Goal: Navigation & Orientation: Find specific page/section

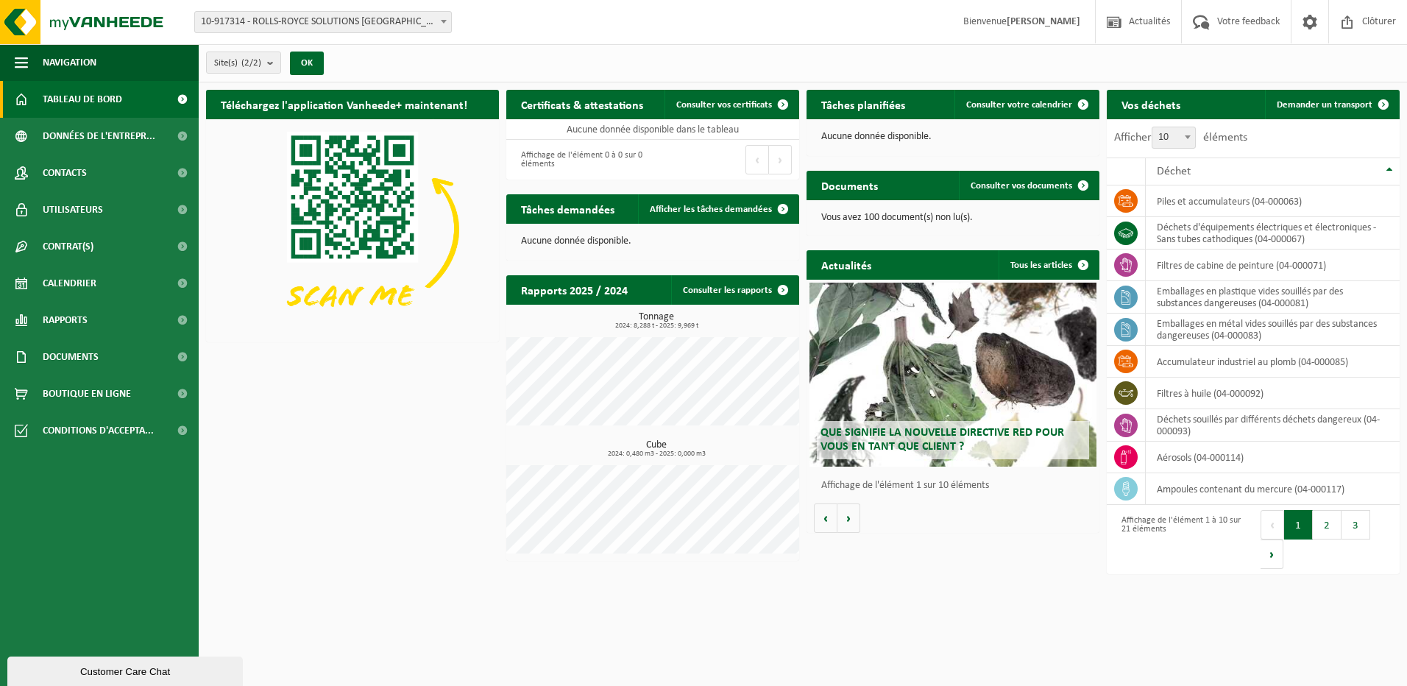
click at [456, 384] on div "Téléchargez l'application Vanheede+ maintenant! Cachez Certificats & attestatio…" at bounding box center [802, 325] width 1201 height 486
click at [1008, 188] on span "Consulter vos documents" at bounding box center [1022, 186] width 102 height 10
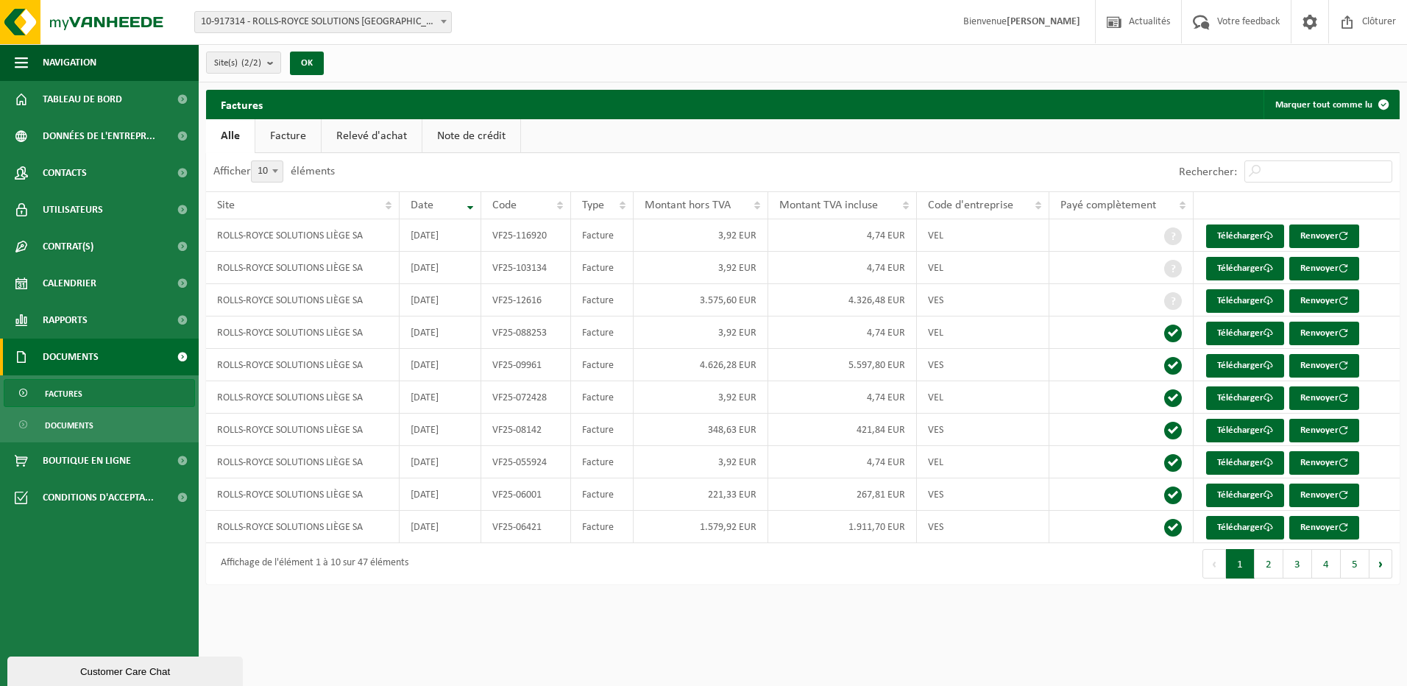
click at [292, 136] on link "Facture" at bounding box center [288, 136] width 66 height 34
click at [347, 132] on link "Relevé d'achat" at bounding box center [372, 136] width 100 height 34
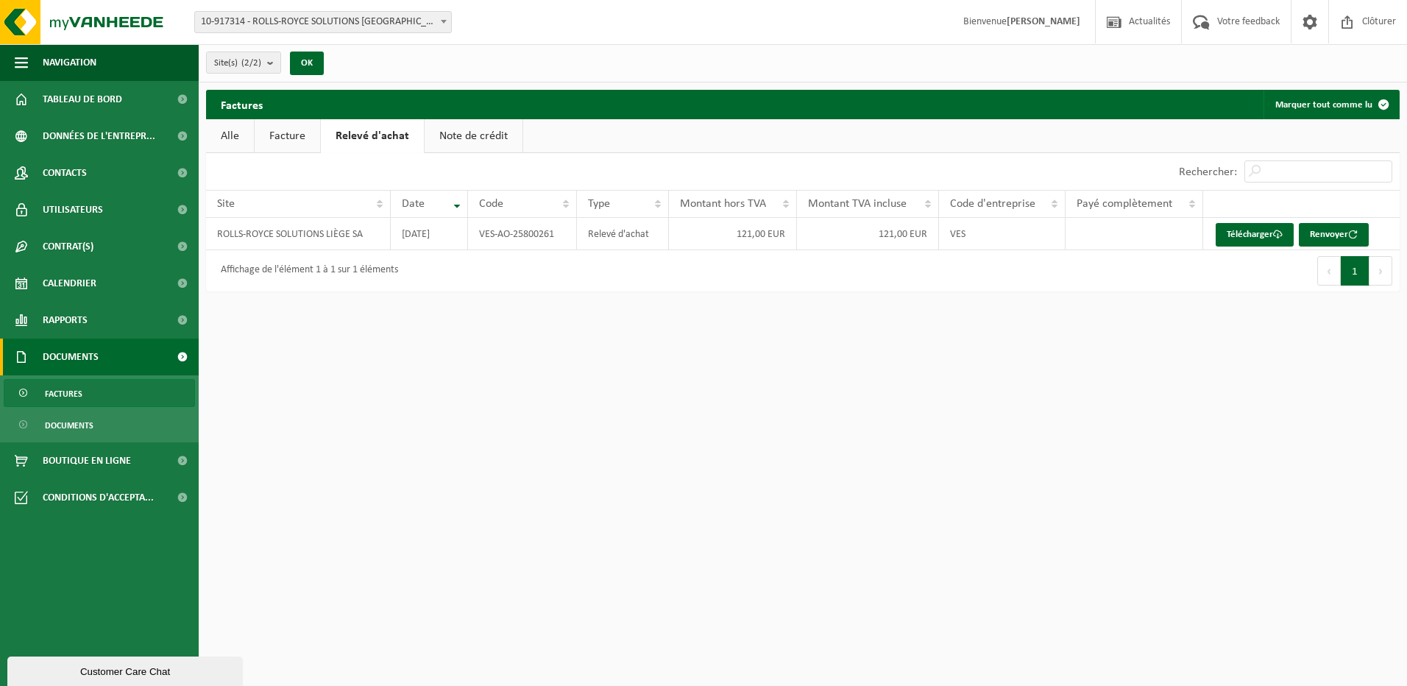
click at [452, 132] on link "Note de crédit" at bounding box center [474, 136] width 98 height 34
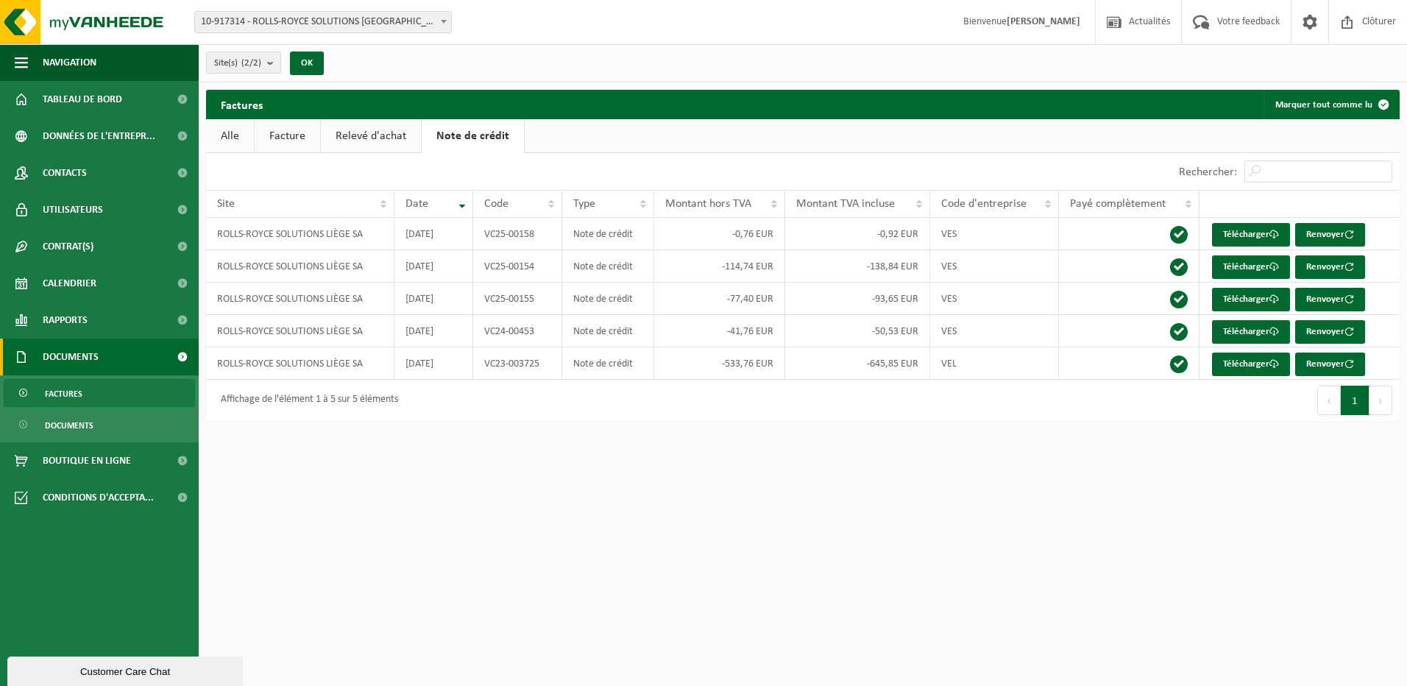
click at [229, 136] on link "Alle" at bounding box center [230, 136] width 48 height 34
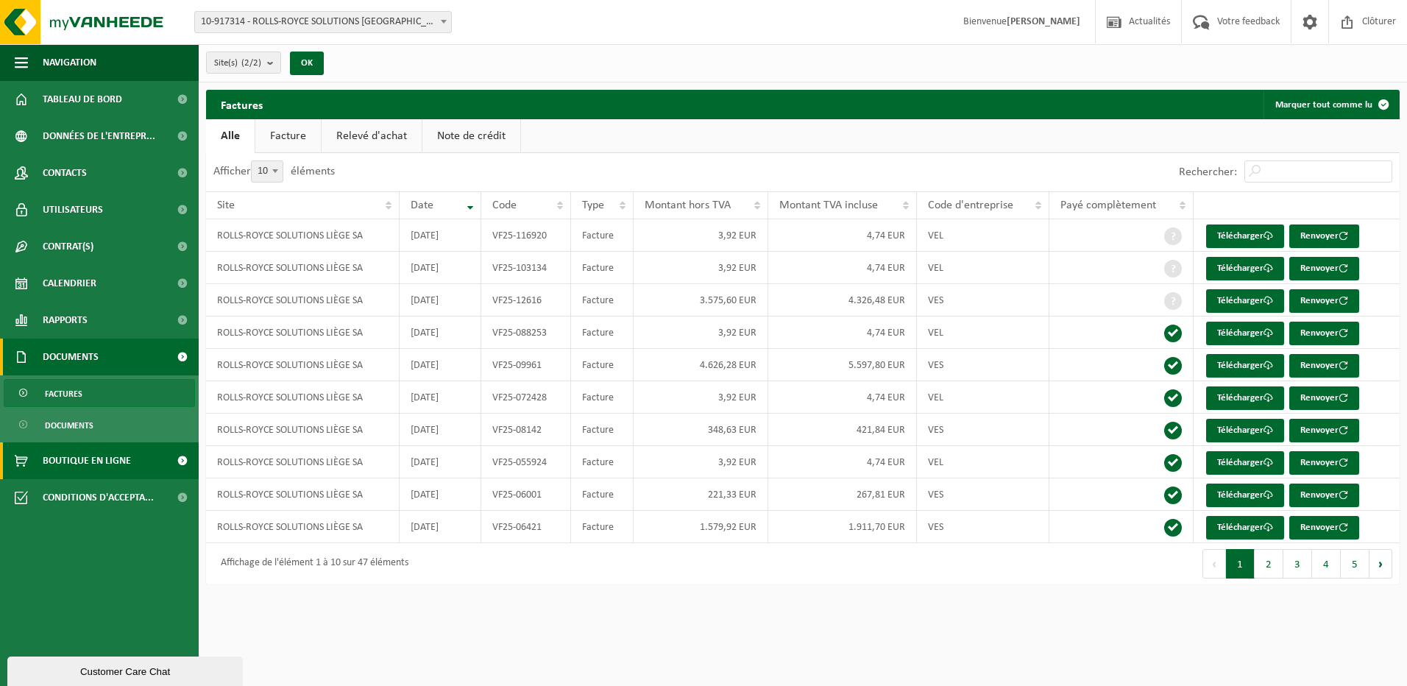
click at [79, 455] on span "Boutique en ligne" at bounding box center [87, 460] width 88 height 37
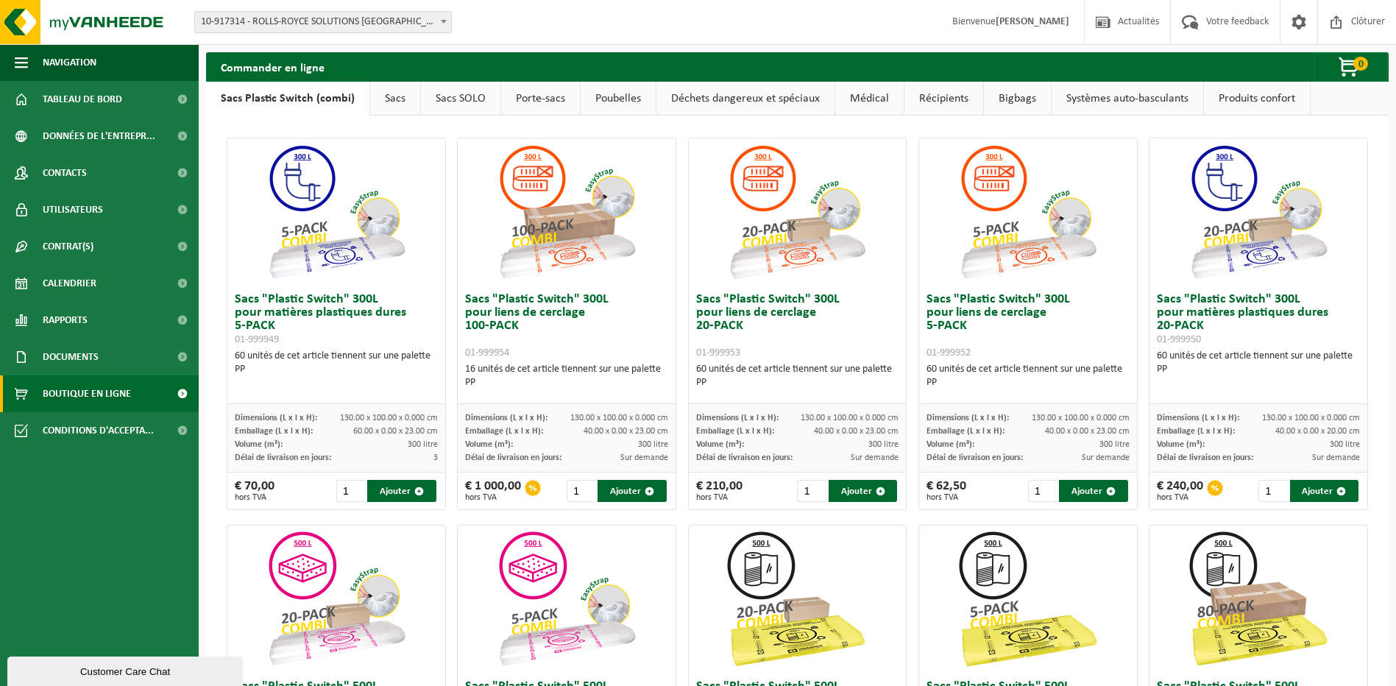
click at [941, 96] on link "Récipients" at bounding box center [944, 99] width 79 height 34
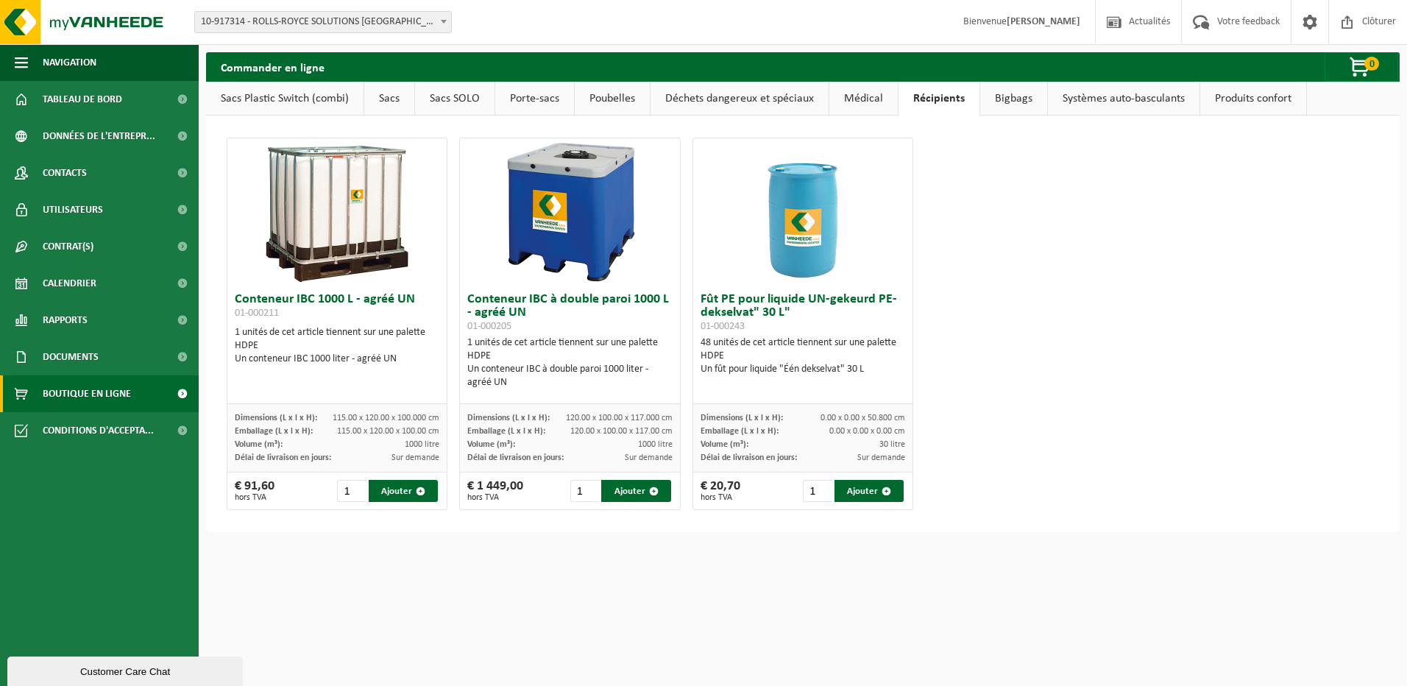
click at [1134, 99] on link "Systèmes auto-basculants" at bounding box center [1124, 99] width 152 height 34
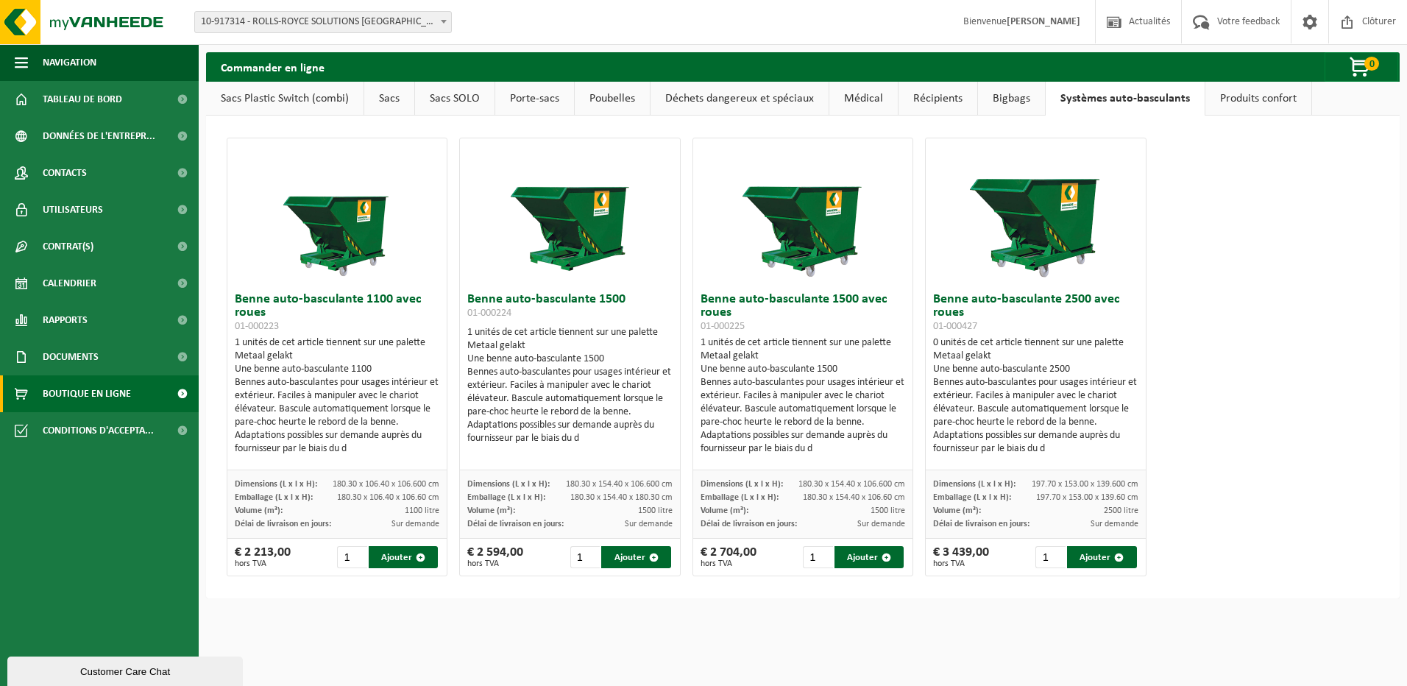
click at [1016, 98] on link "Bigbags" at bounding box center [1011, 99] width 67 height 34
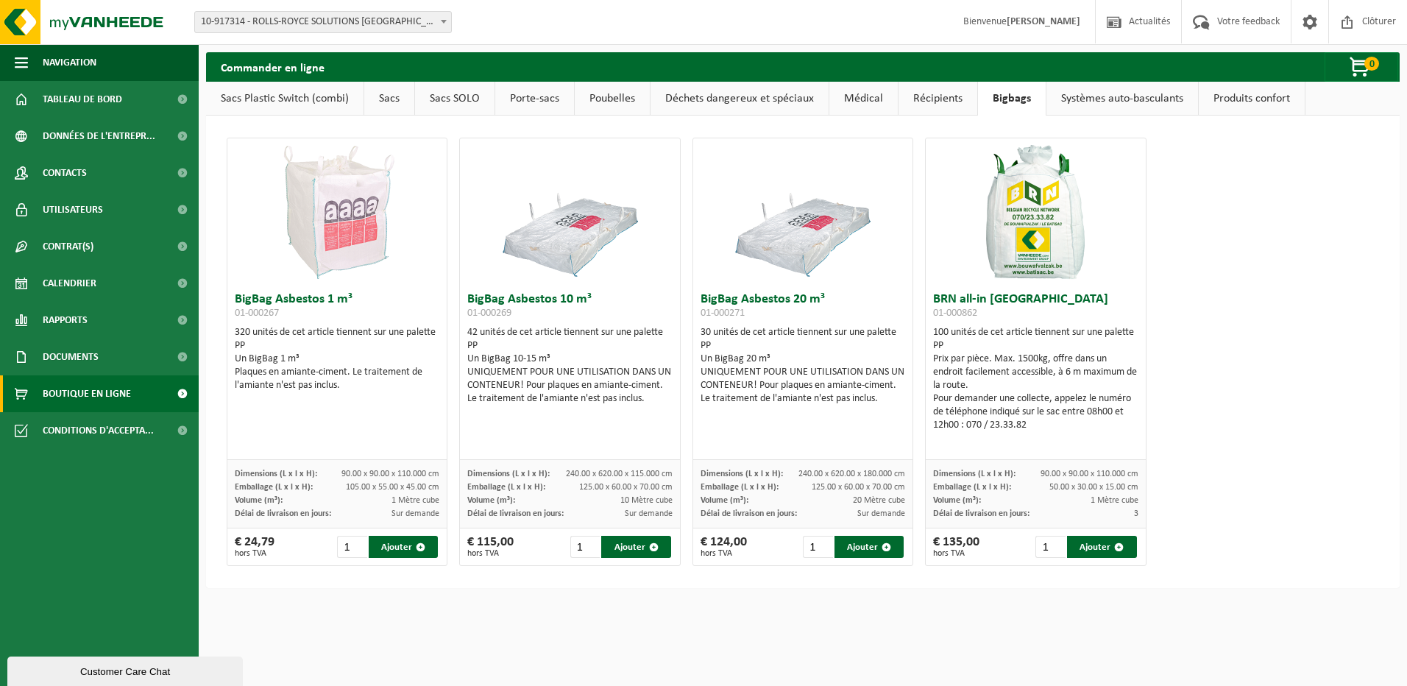
click at [944, 98] on link "Récipients" at bounding box center [938, 99] width 79 height 34
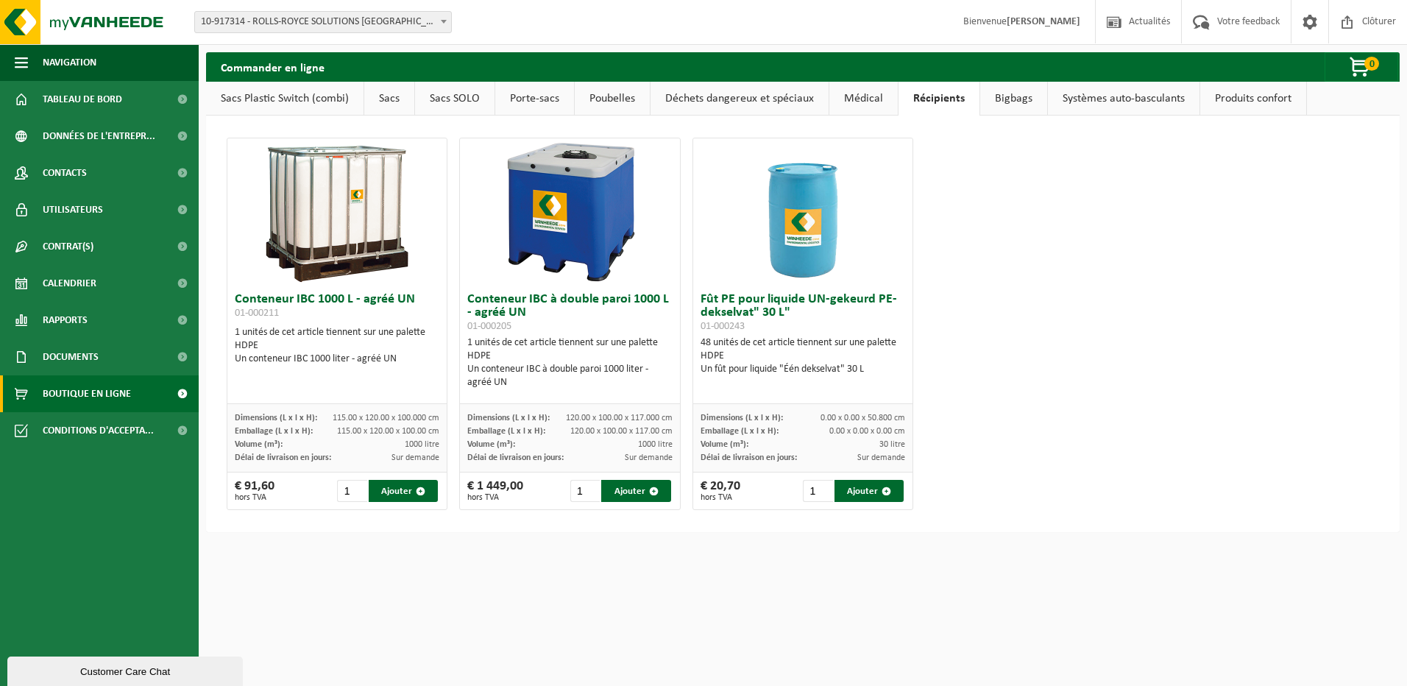
click at [863, 104] on link "Médical" at bounding box center [863, 99] width 68 height 34
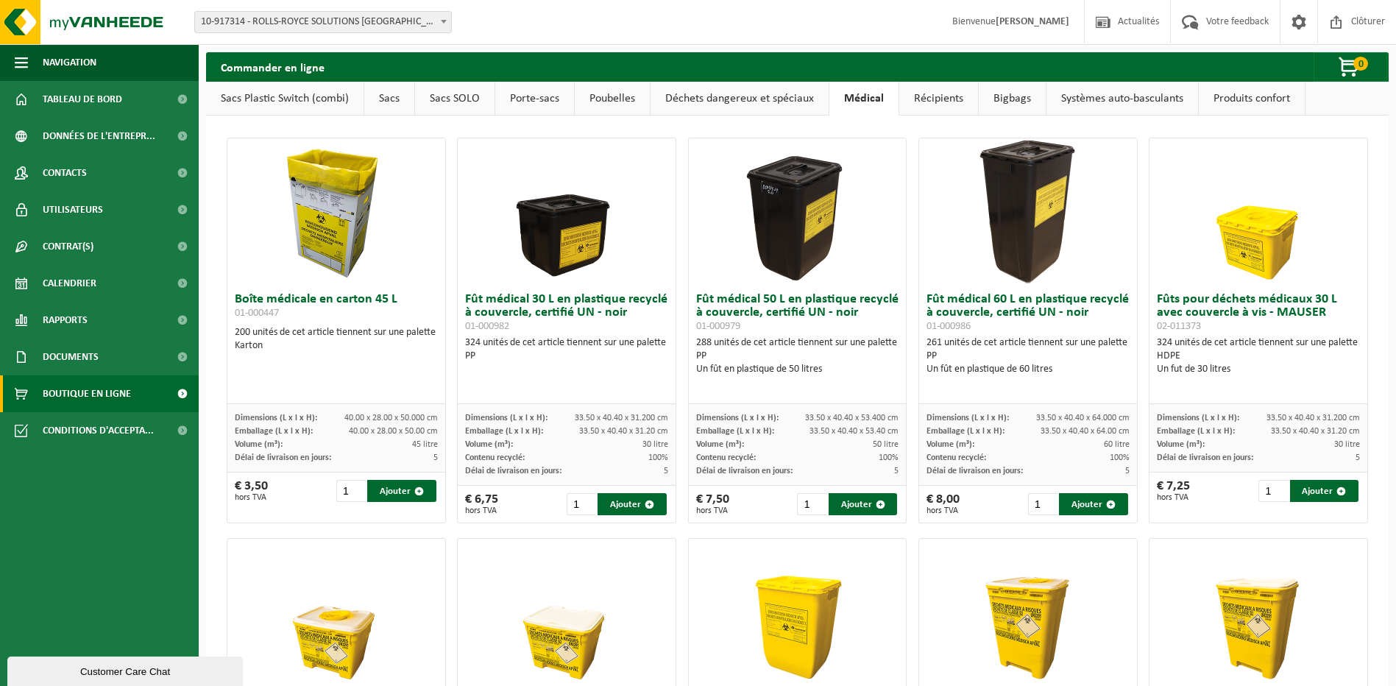
click at [760, 99] on link "Déchets dangereux et spéciaux" at bounding box center [740, 99] width 178 height 34
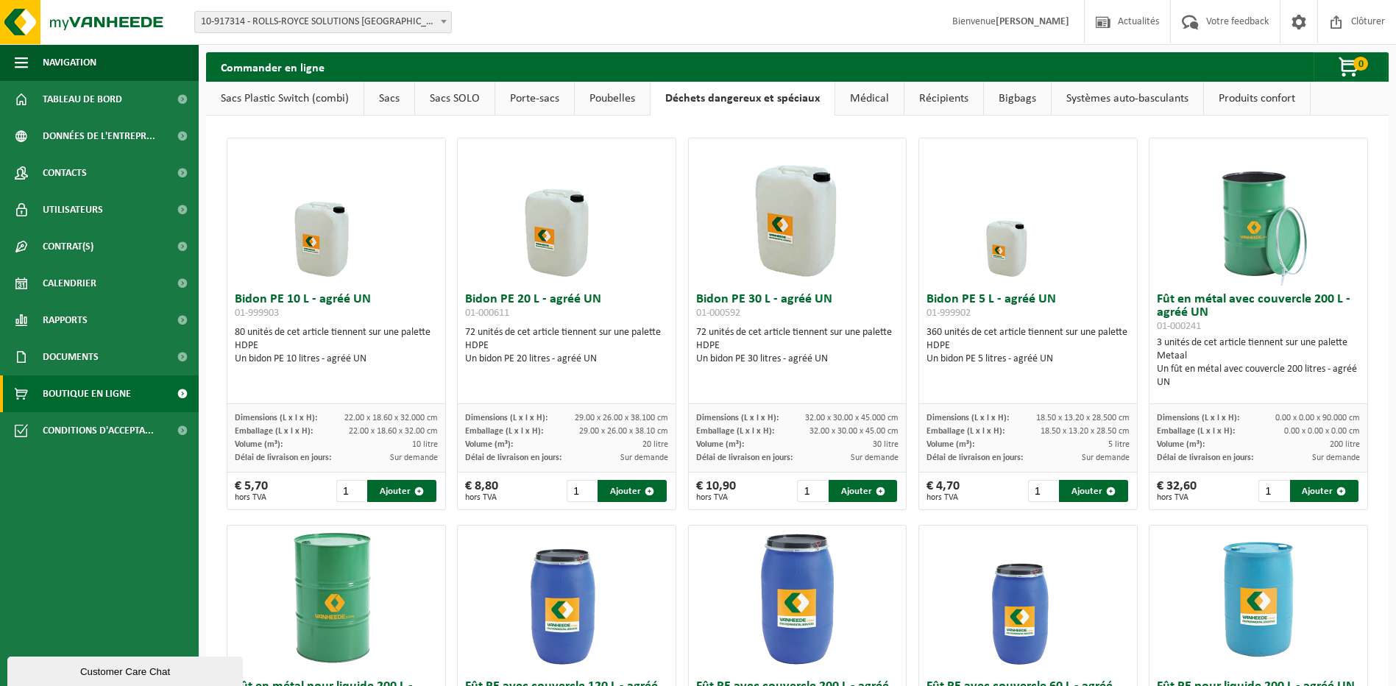
click at [596, 91] on link "Poubelles" at bounding box center [612, 99] width 75 height 34
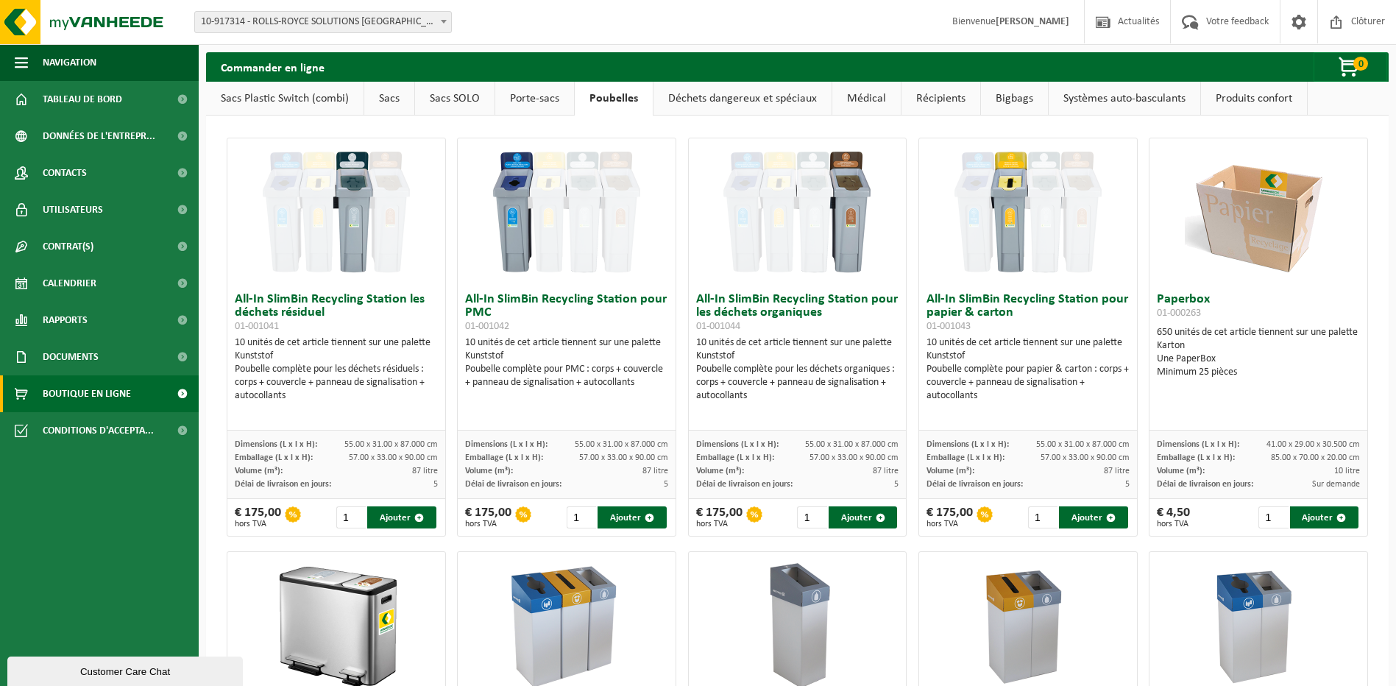
click at [693, 99] on link "Déchets dangereux et spéciaux" at bounding box center [743, 99] width 178 height 34
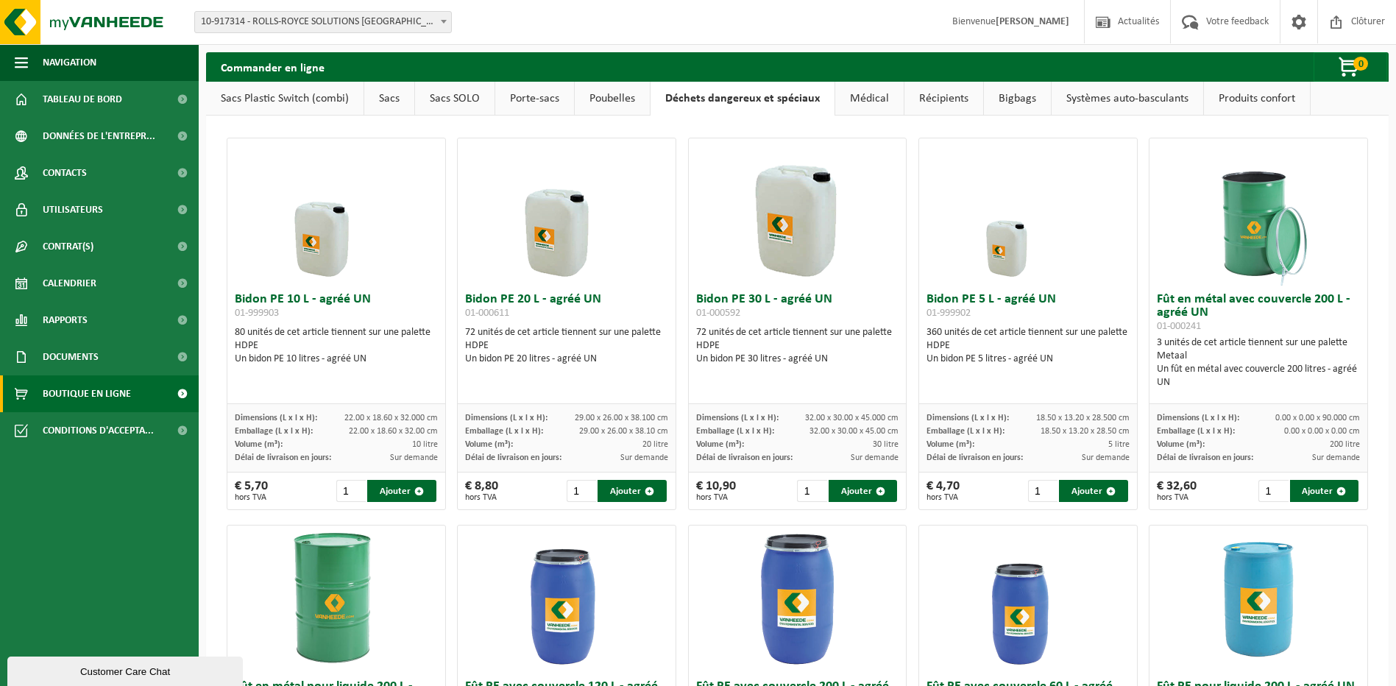
click at [1252, 236] on img at bounding box center [1258, 211] width 147 height 147
click at [1222, 269] on img at bounding box center [1258, 211] width 147 height 147
click at [1225, 232] on img at bounding box center [1258, 211] width 147 height 147
click at [440, 95] on link "Sacs SOLO" at bounding box center [454, 99] width 79 height 34
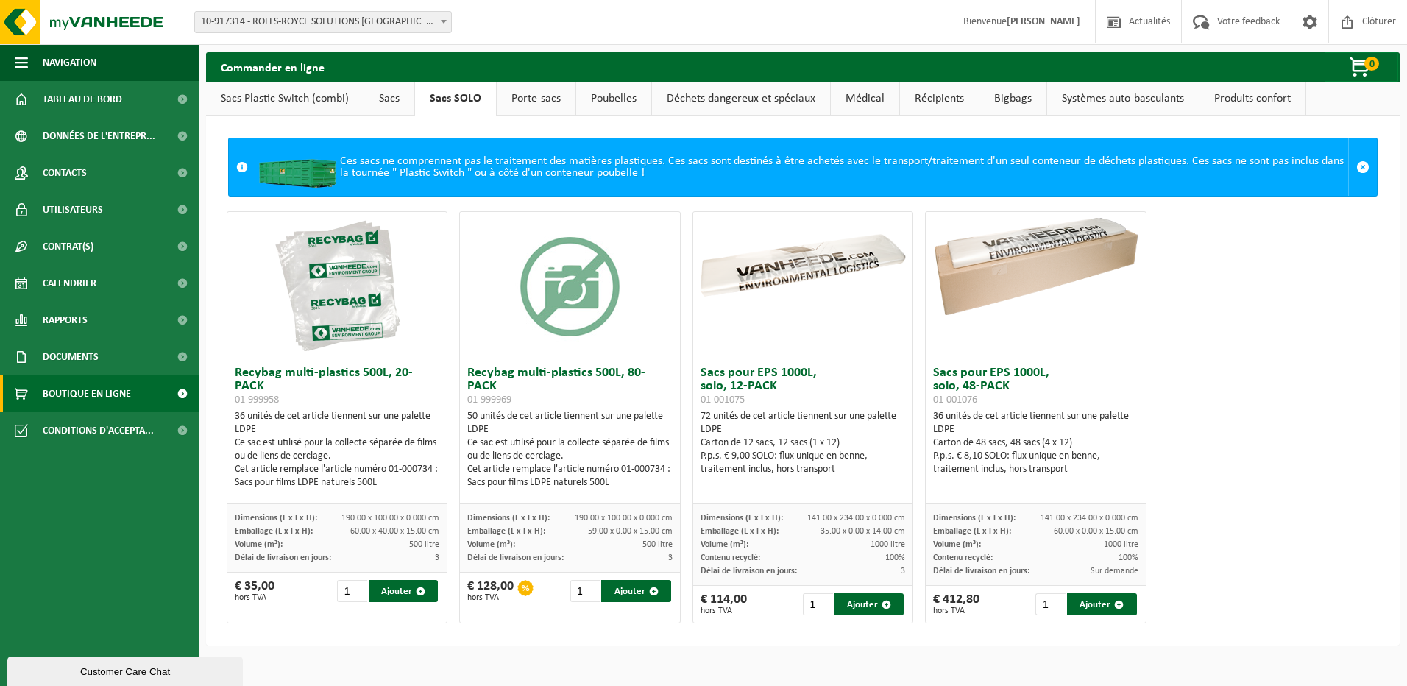
click at [525, 100] on link "Porte-sacs" at bounding box center [536, 99] width 79 height 34
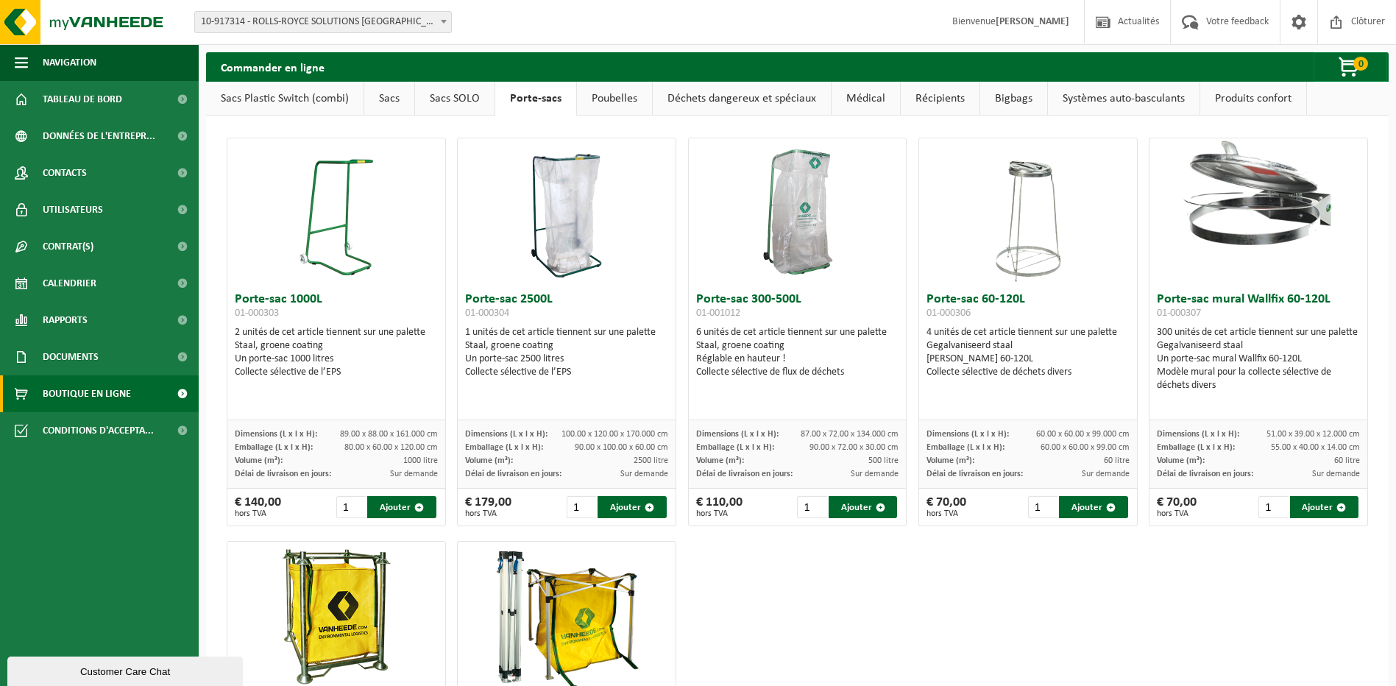
click at [584, 97] on link "Poubelles" at bounding box center [614, 99] width 75 height 34
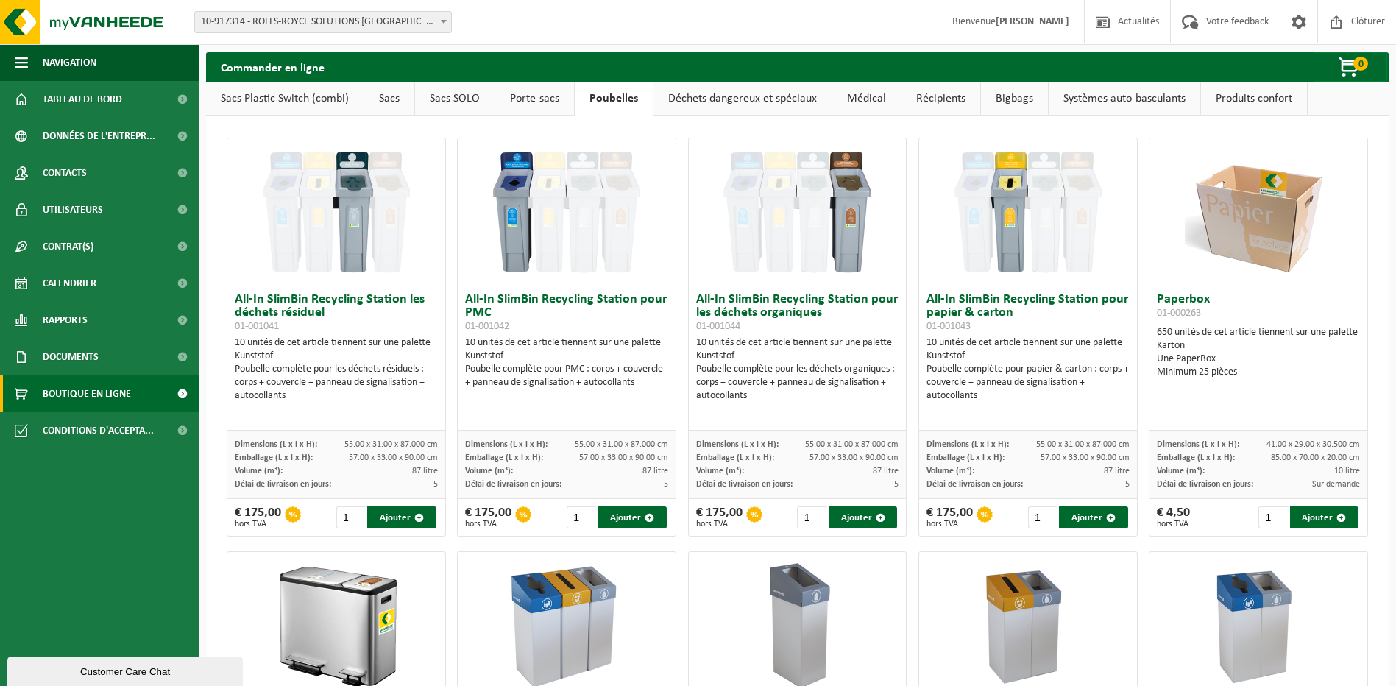
click at [711, 106] on link "Déchets dangereux et spéciaux" at bounding box center [743, 99] width 178 height 34
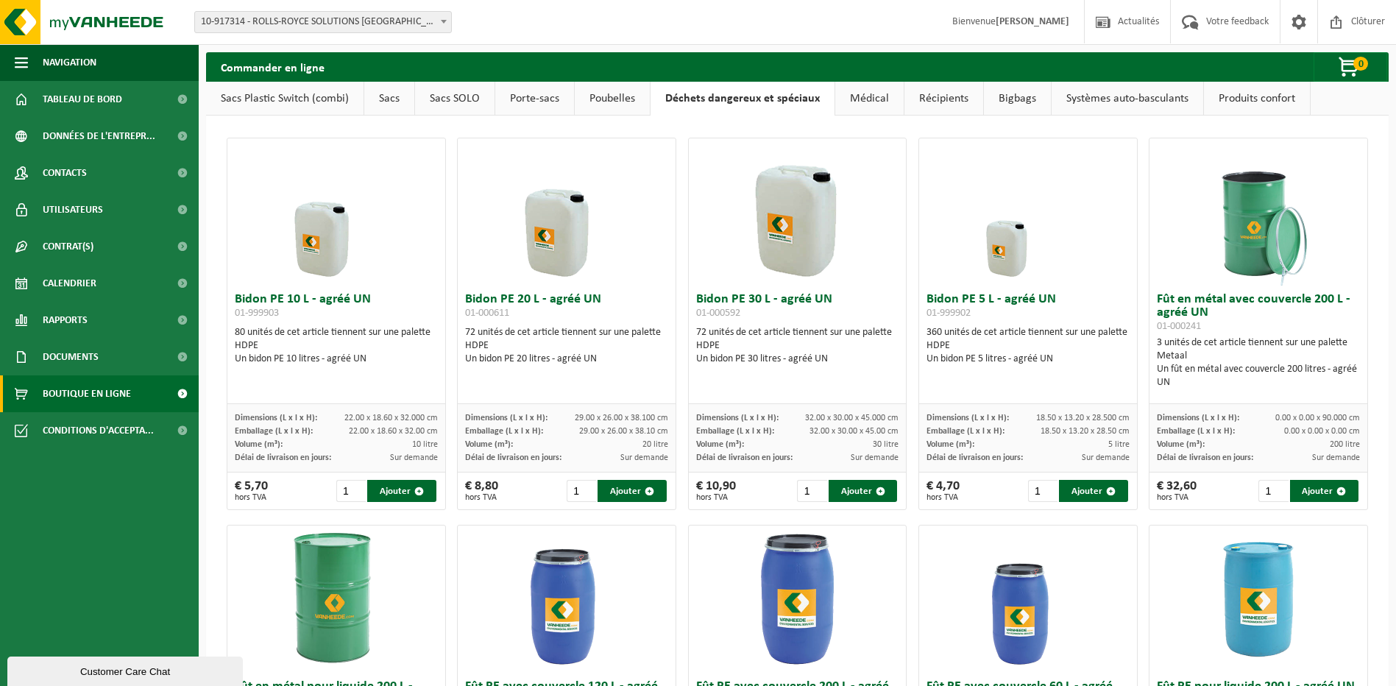
click at [852, 96] on link "Médical" at bounding box center [869, 99] width 68 height 34
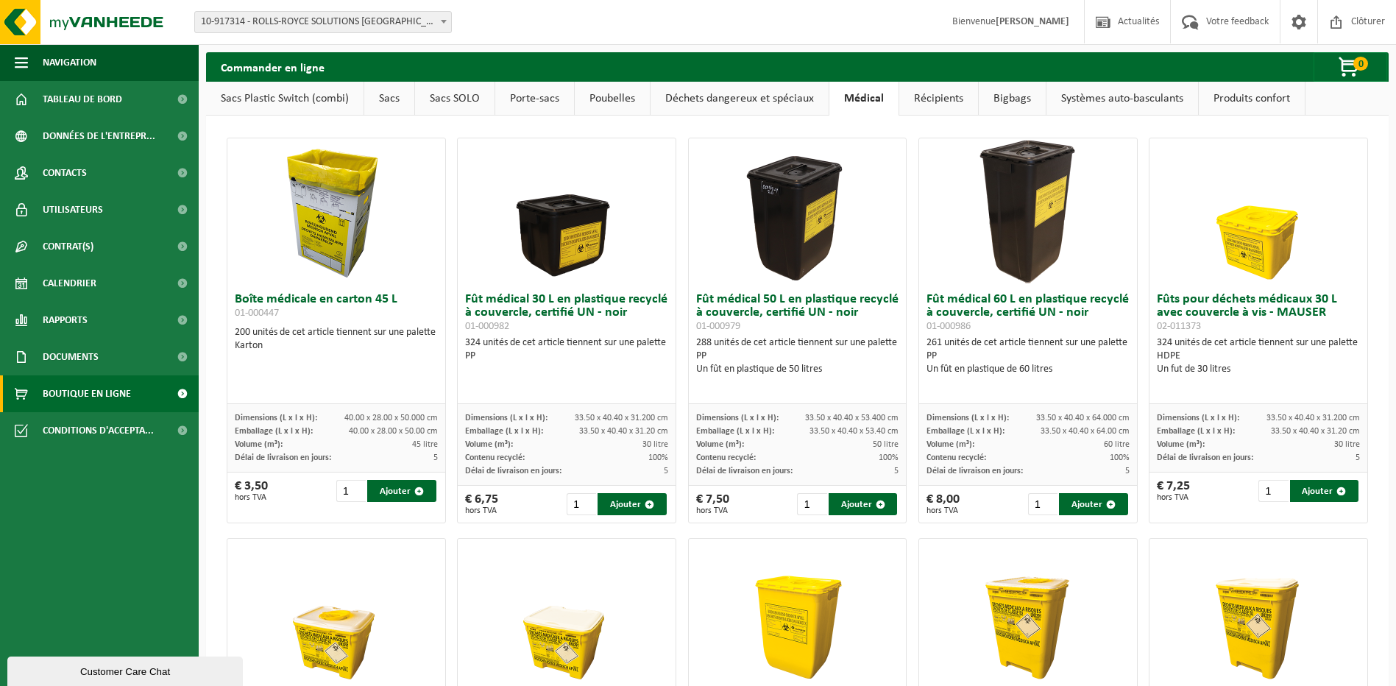
click at [934, 105] on link "Récipients" at bounding box center [938, 99] width 79 height 34
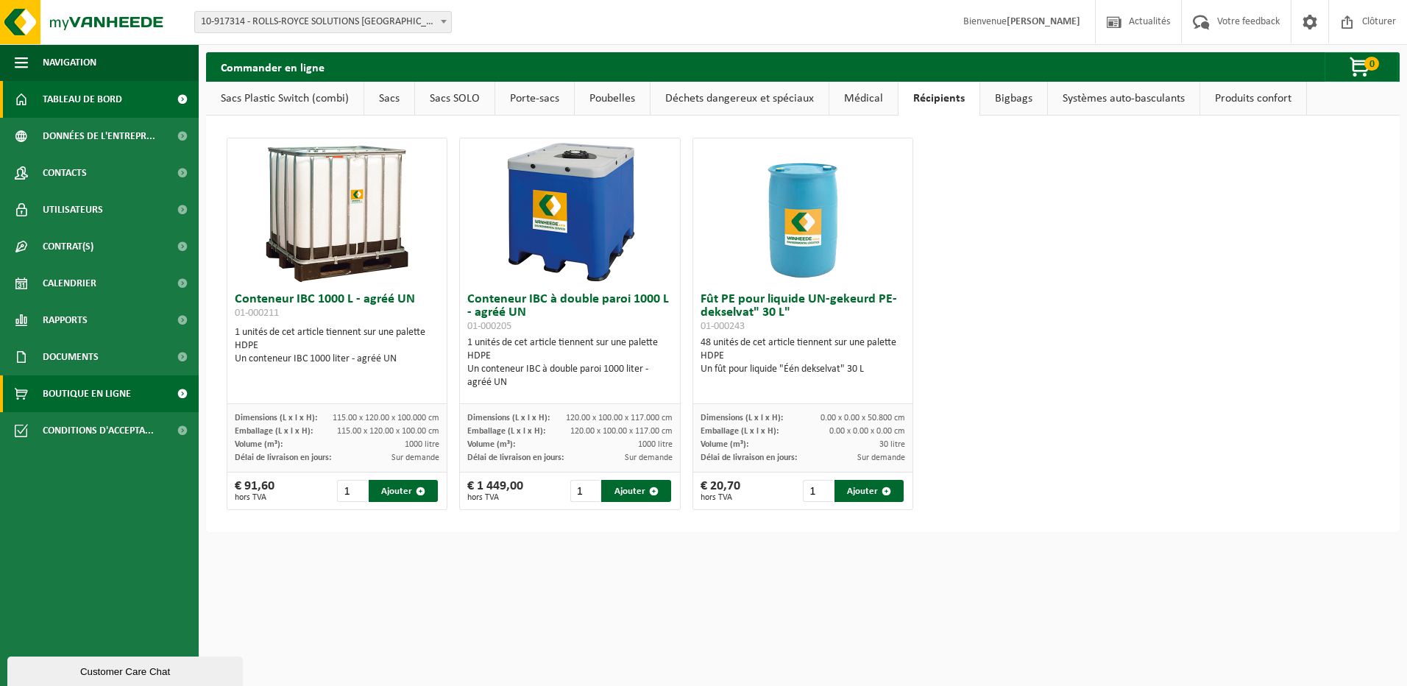
click at [70, 91] on span "Tableau de bord" at bounding box center [82, 99] width 79 height 37
